Goal: Task Accomplishment & Management: Manage account settings

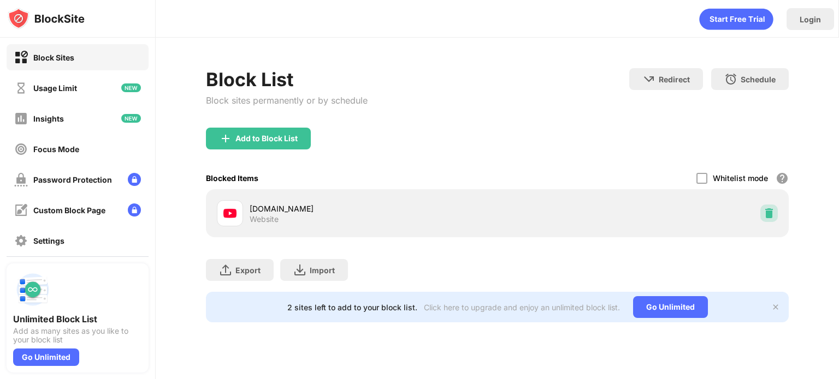
click at [766, 211] on img at bounding box center [768, 213] width 11 height 11
